Goal: Navigation & Orientation: Find specific page/section

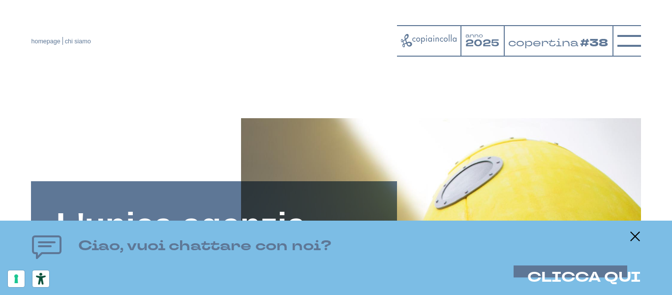
click at [636, 229] on div "Ciao, vuoi chattare con noi? CLICCA QUI" at bounding box center [336, 257] width 672 height 74
click at [633, 237] on icon at bounding box center [635, 236] width 12 height 12
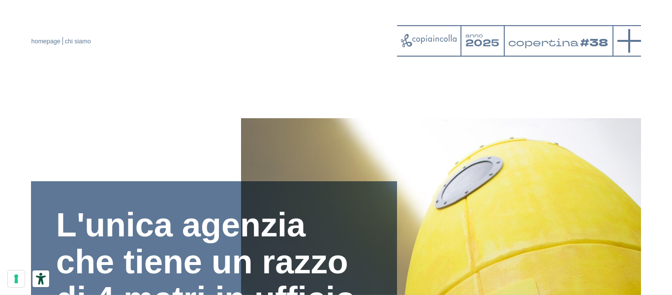
click at [630, 31] on icon at bounding box center [630, 41] width 24 height 24
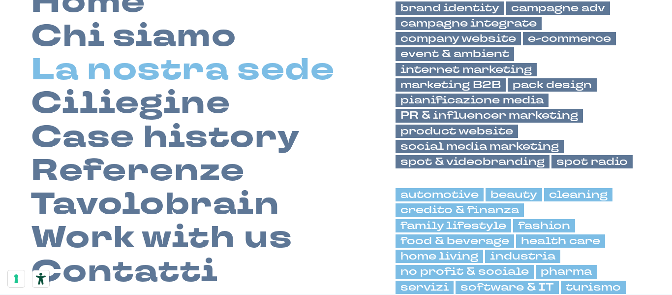
scroll to position [98, 0]
